Goal: Task Accomplishment & Management: Manage account settings

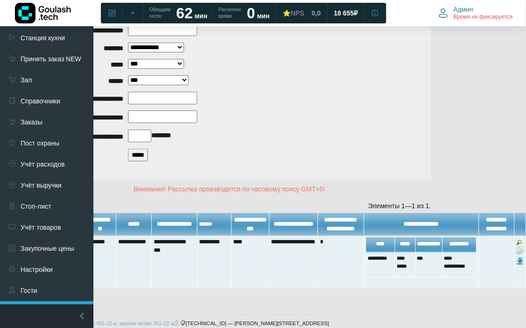
scroll to position [104, 0]
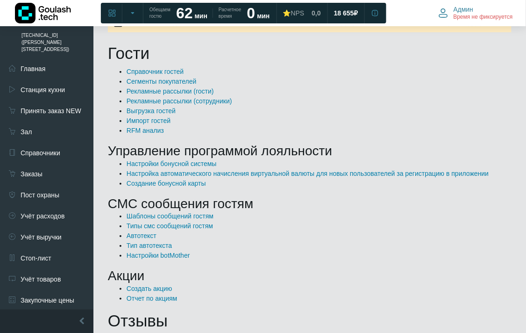
scroll to position [90, 0]
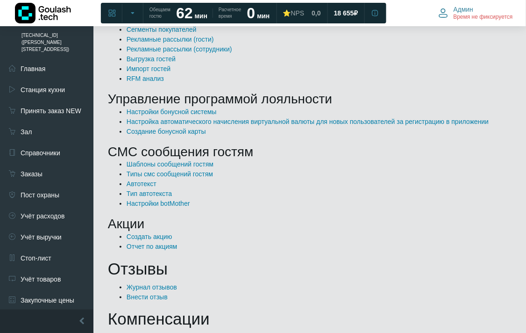
click at [154, 241] on li "Создать акцию" at bounding box center [319, 237] width 385 height 10
click at [151, 241] on ul "Создать акцию Отчет по акциям" at bounding box center [310, 242] width 404 height 20
click at [149, 245] on link "Отчет по акциям" at bounding box center [152, 246] width 50 height 7
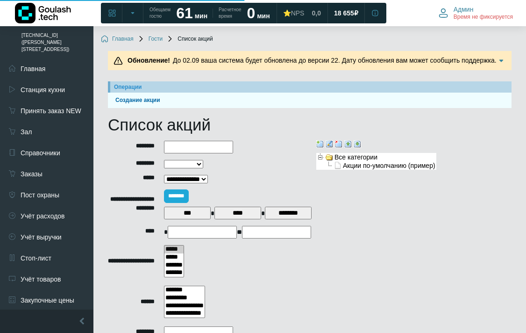
select select
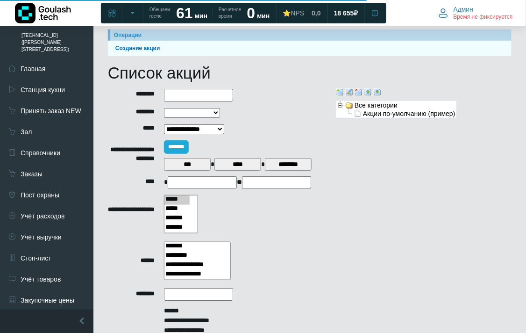
scroll to position [156, 0]
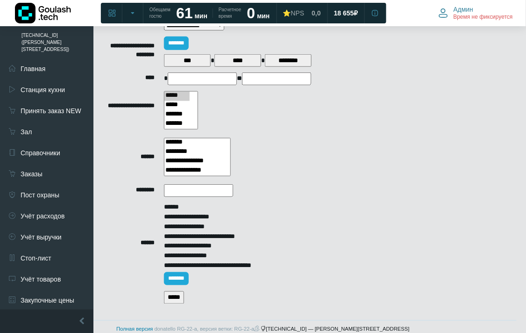
click at [181, 291] on input "*****" at bounding box center [174, 297] width 20 height 13
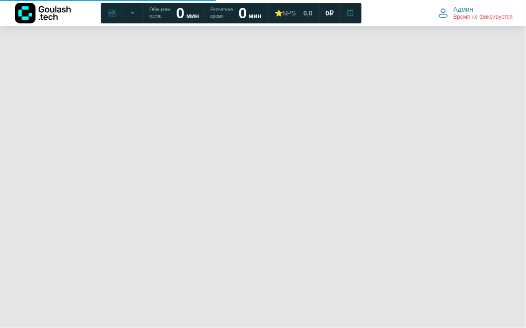
select select
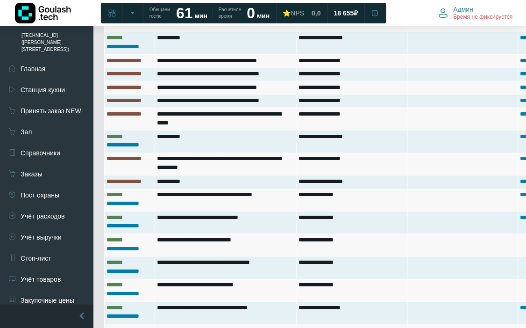
scroll to position [1039, 142]
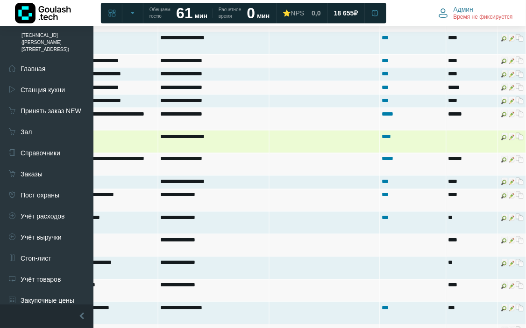
click at [511, 140] on img at bounding box center [512, 136] width 7 height 7
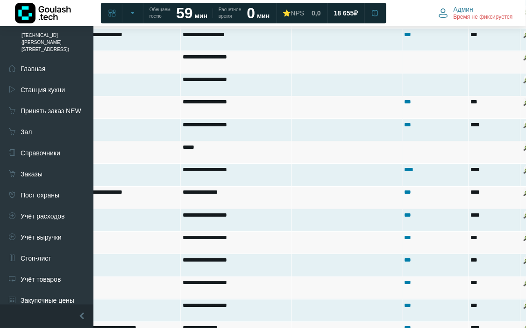
scroll to position [1402, 142]
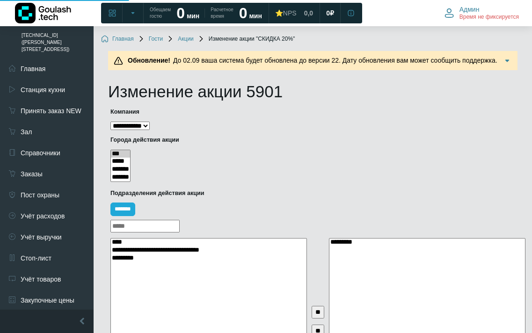
select select
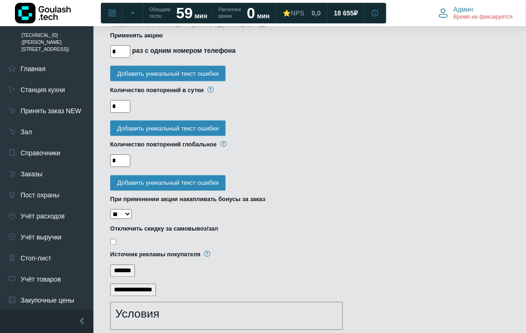
scroll to position [935, 0]
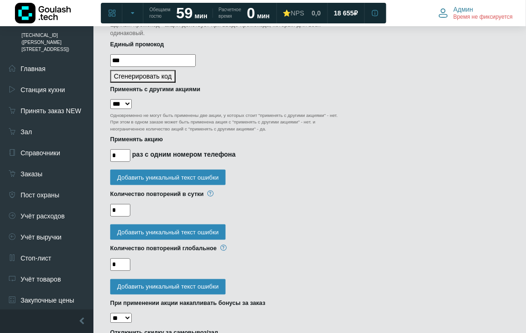
drag, startPoint x: 124, startPoint y: 256, endPoint x: 94, endPoint y: 254, distance: 29.5
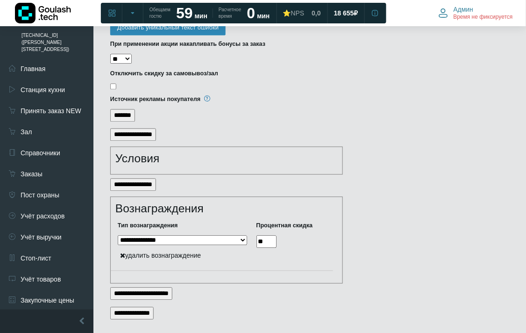
scroll to position [1206, 0]
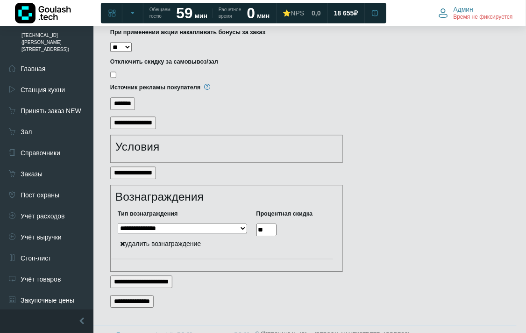
type input "*"
click at [143, 295] on input "**********" at bounding box center [131, 301] width 43 height 13
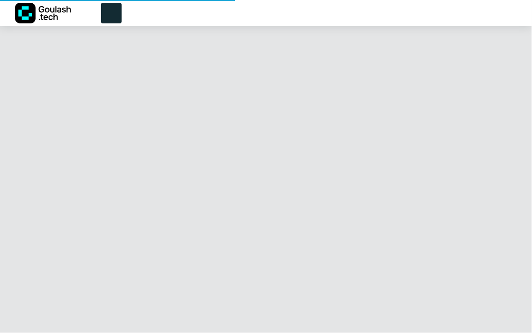
select select
